Goal: Communication & Community: Answer question/provide support

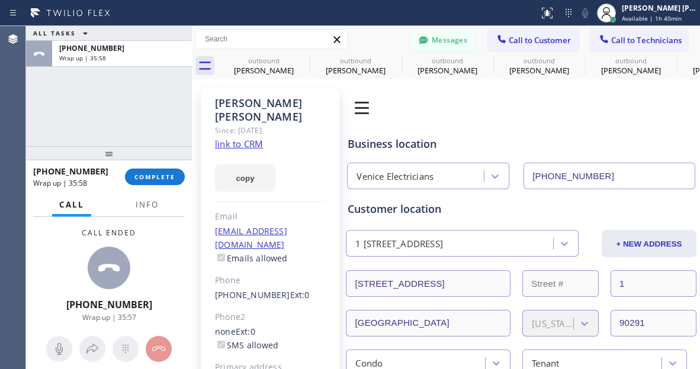
click at [151, 176] on span "COMPLETE" at bounding box center [154, 177] width 41 height 8
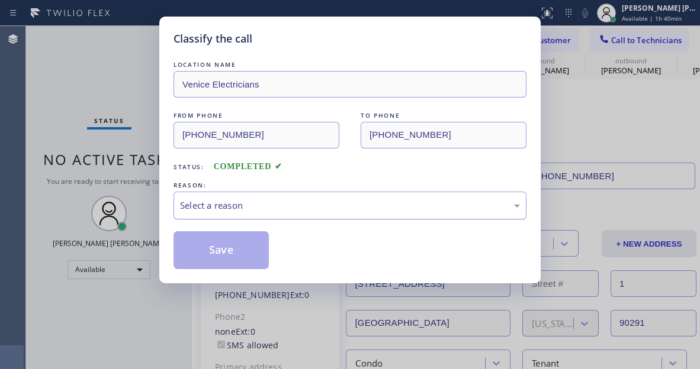
click at [275, 210] on div "Select a reason" at bounding box center [350, 206] width 340 height 14
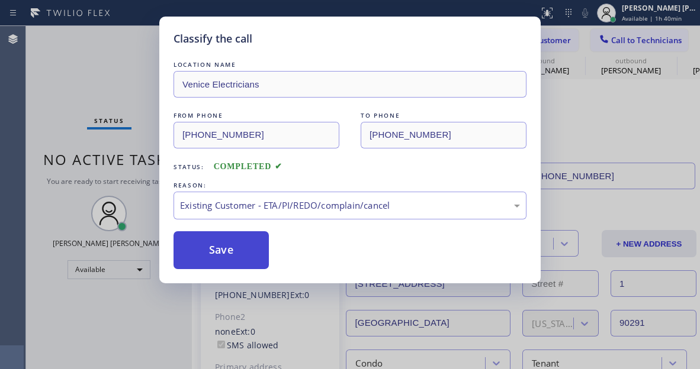
click at [237, 247] on button "Save" at bounding box center [220, 250] width 95 height 38
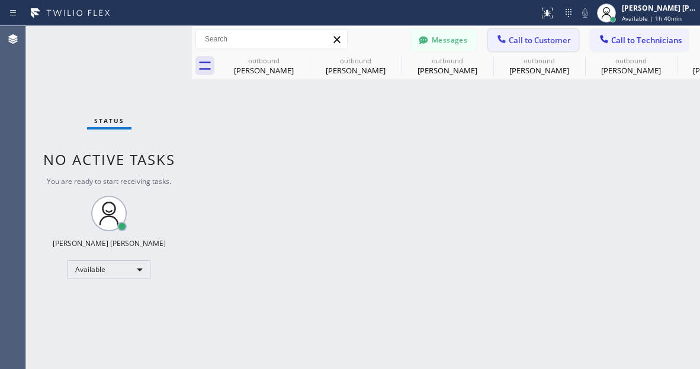
click at [534, 37] on span "Call to Customer" at bounding box center [539, 40] width 62 height 11
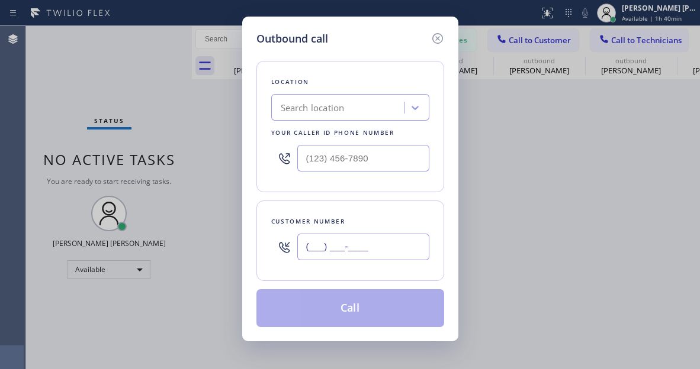
click at [350, 246] on input "(___) ___-____" at bounding box center [363, 247] width 132 height 27
paste input "650) 349-8323"
click at [198, 147] on div "Outbound call Location Search location Your caller id phone number Customer num…" at bounding box center [350, 184] width 700 height 369
click at [184, 225] on div "Outbound call Location Search location Your caller id phone number Customer num…" at bounding box center [350, 184] width 700 height 369
click at [326, 247] on input "[PHONE_NUMBER]" at bounding box center [363, 247] width 132 height 27
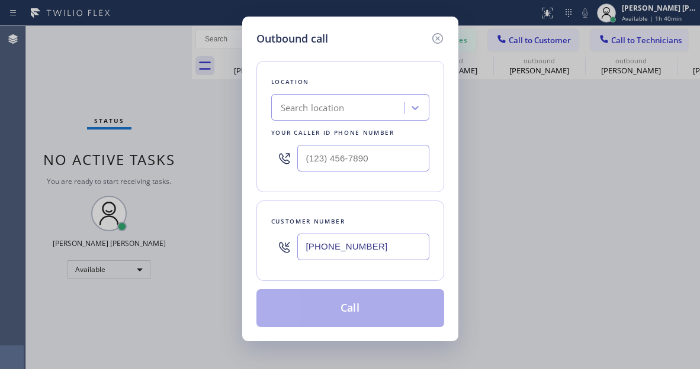
click at [326, 247] on input "[PHONE_NUMBER]" at bounding box center [363, 247] width 132 height 27
paste input "415) 583-2049"
type input "[PHONE_NUMBER]"
click at [83, 117] on div "Outbound call Location Search location Your caller id phone number Customer num…" at bounding box center [350, 184] width 700 height 369
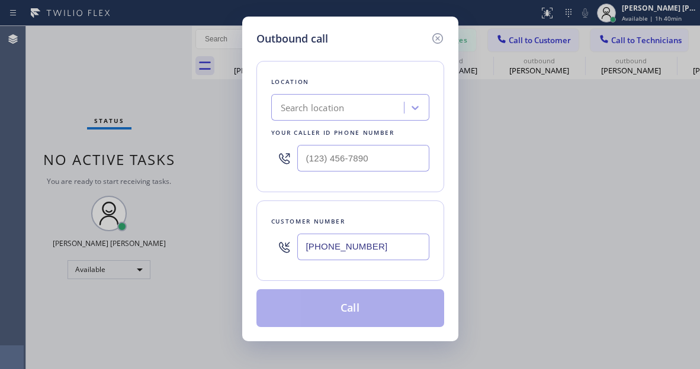
click at [310, 105] on div "Search location" at bounding box center [313, 108] width 64 height 14
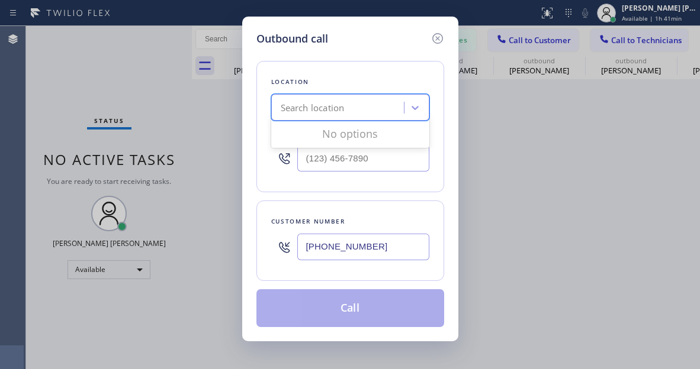
paste input "Zoom Electricians [GEOGRAPHIC_DATA]"
type input "Zoom Electricians [GEOGRAPHIC_DATA]"
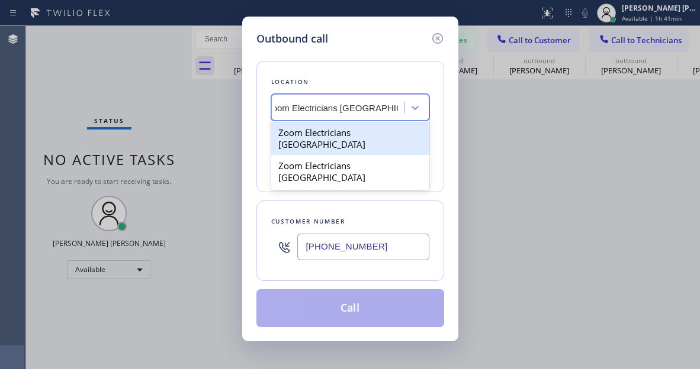
click at [315, 131] on div "Zoom Electricians [GEOGRAPHIC_DATA]" at bounding box center [350, 138] width 158 height 33
type input "[PHONE_NUMBER]"
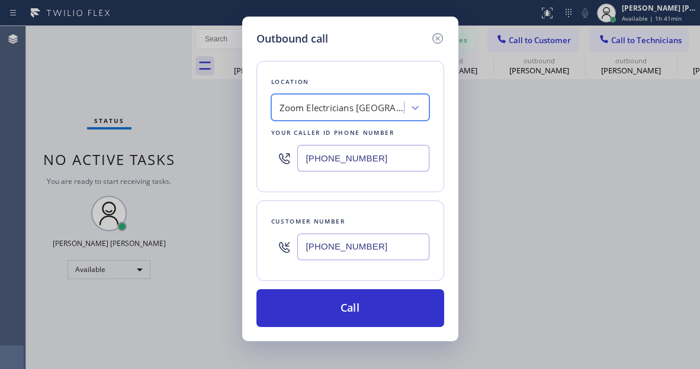
scroll to position [0, 1]
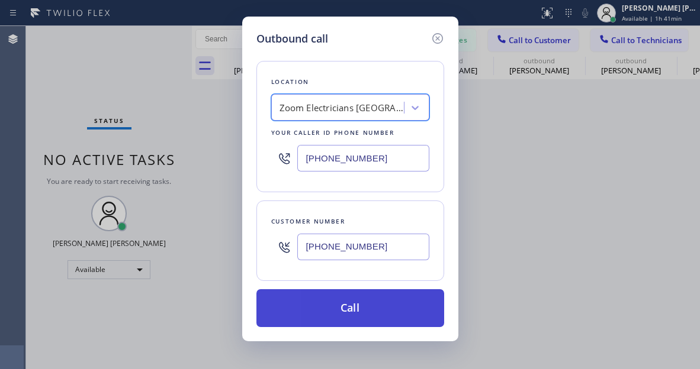
drag, startPoint x: 368, startPoint y: 307, endPoint x: 357, endPoint y: 295, distance: 15.9
click at [367, 308] on button "Call" at bounding box center [350, 308] width 188 height 38
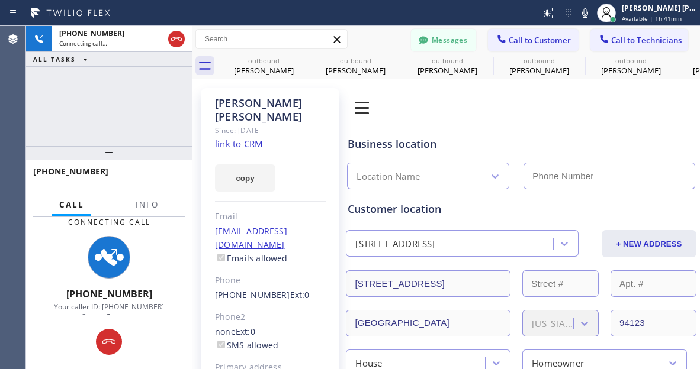
type input "[PHONE_NUMBER]"
click at [57, 247] on div at bounding box center [109, 257] width 110 height 43
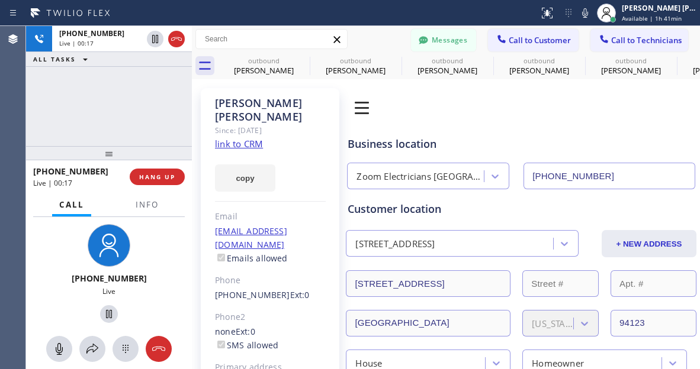
click at [79, 93] on div "[PHONE_NUMBER] Live | 00:17 ALL TASKS ALL TASKS ACTIVE TASKS TASKS IN WRAP UP" at bounding box center [109, 86] width 166 height 120
click at [162, 175] on span "HANG UP" at bounding box center [157, 177] width 36 height 8
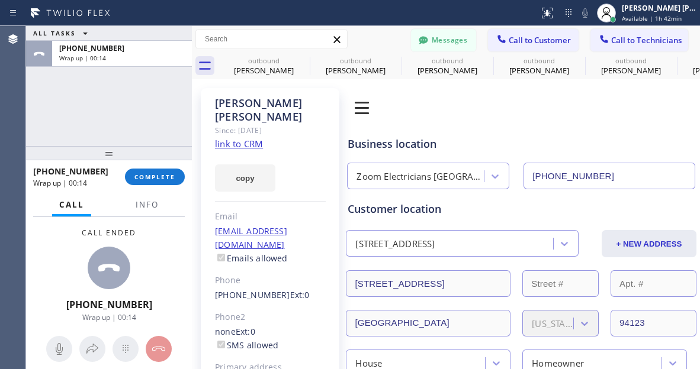
click at [183, 199] on div "Call Info" at bounding box center [109, 206] width 152 height 24
click at [173, 186] on div "[PHONE_NUMBER] Wrap up | 00:14 COMPLETE" at bounding box center [109, 177] width 152 height 31
click at [171, 179] on span "COMPLETE" at bounding box center [154, 177] width 41 height 8
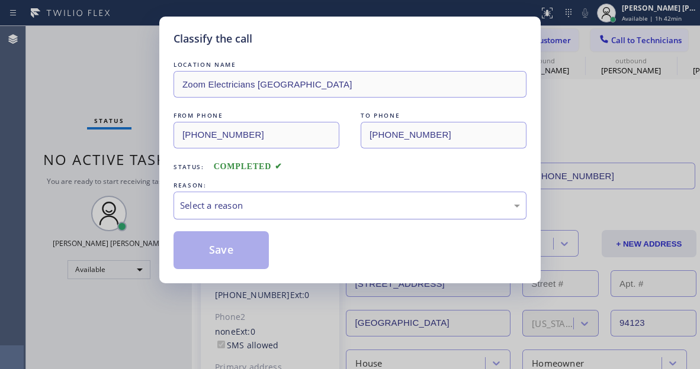
click at [256, 203] on div "Select a reason" at bounding box center [350, 206] width 340 height 14
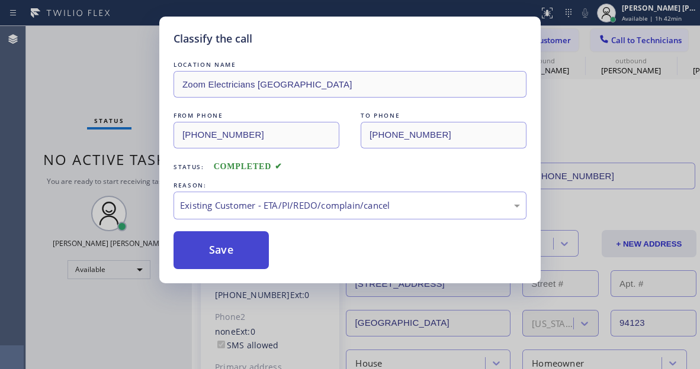
click at [203, 241] on button "Save" at bounding box center [220, 250] width 95 height 38
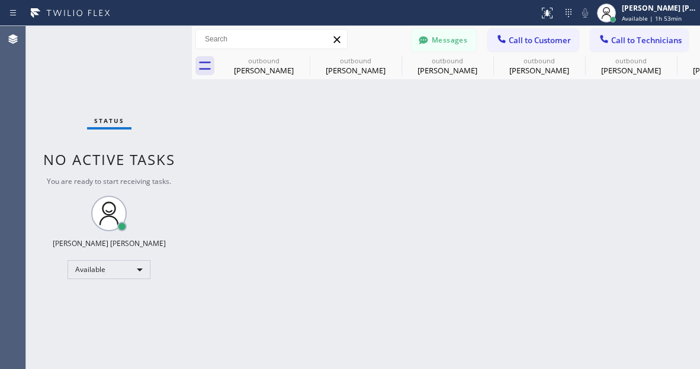
click at [176, 330] on div "Status No active tasks You are ready to start receiving tasks. [PERSON_NAME] [P…" at bounding box center [109, 197] width 166 height 343
